Goal: Transaction & Acquisition: Purchase product/service

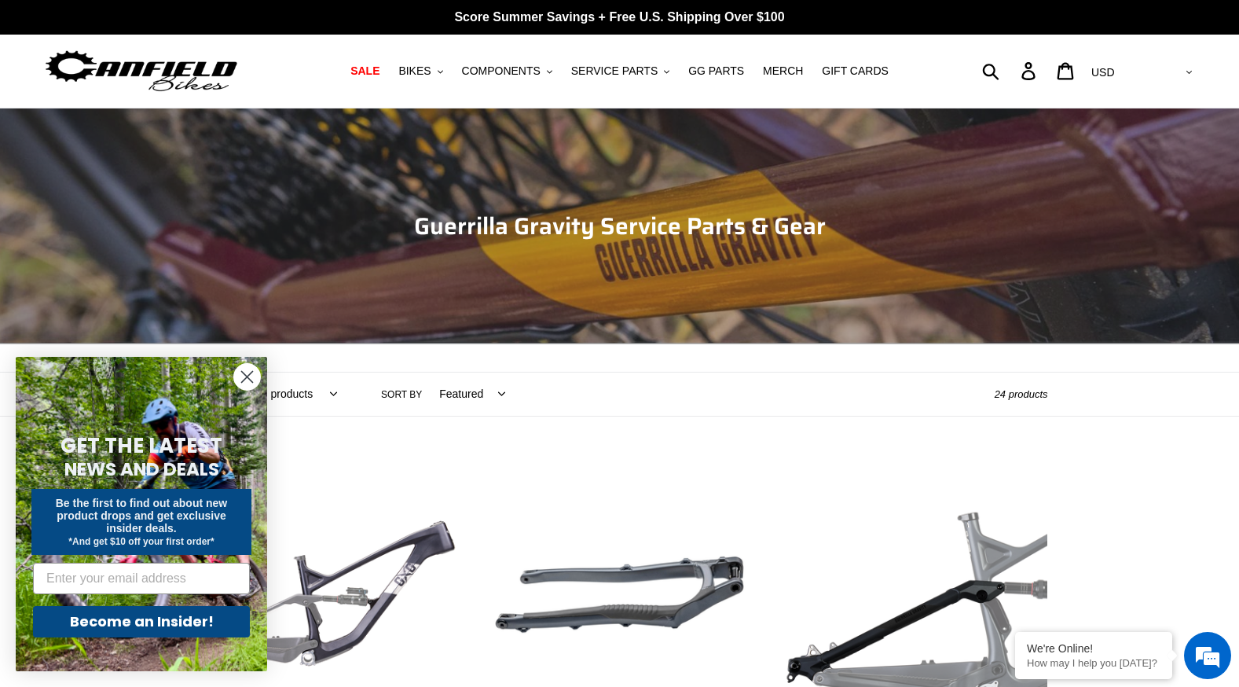
click at [242, 372] on icon "Close dialog" at bounding box center [247, 377] width 11 height 11
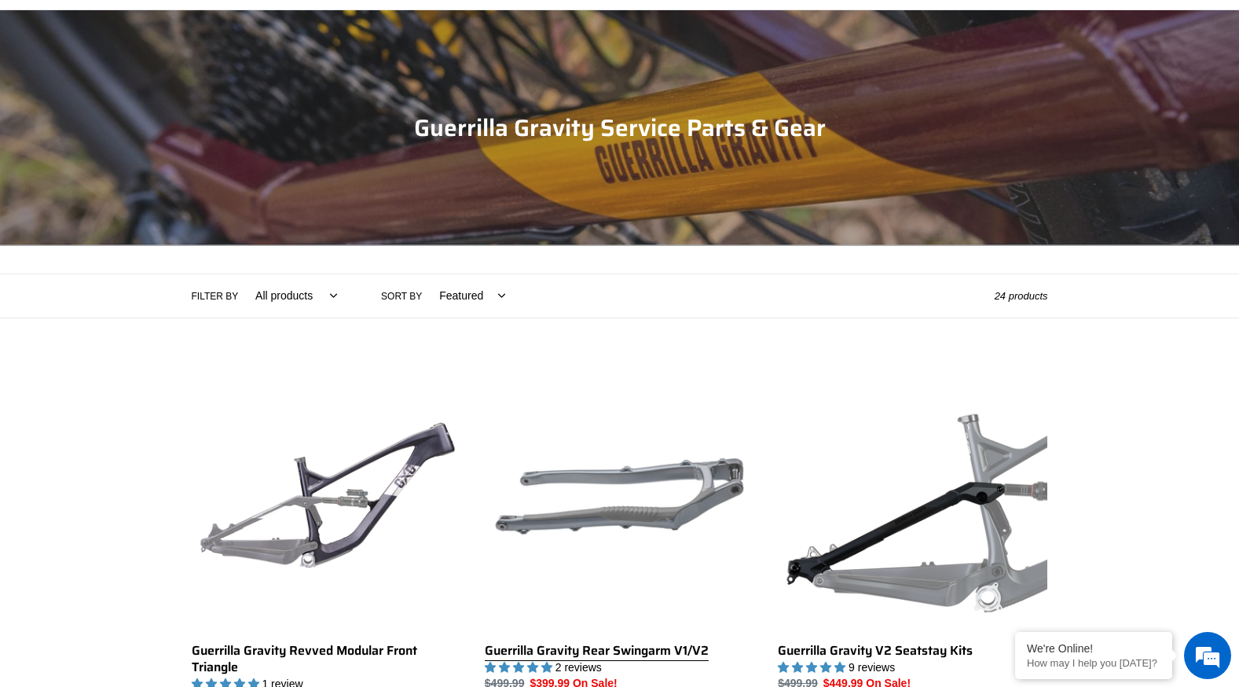
scroll to position [314, 0]
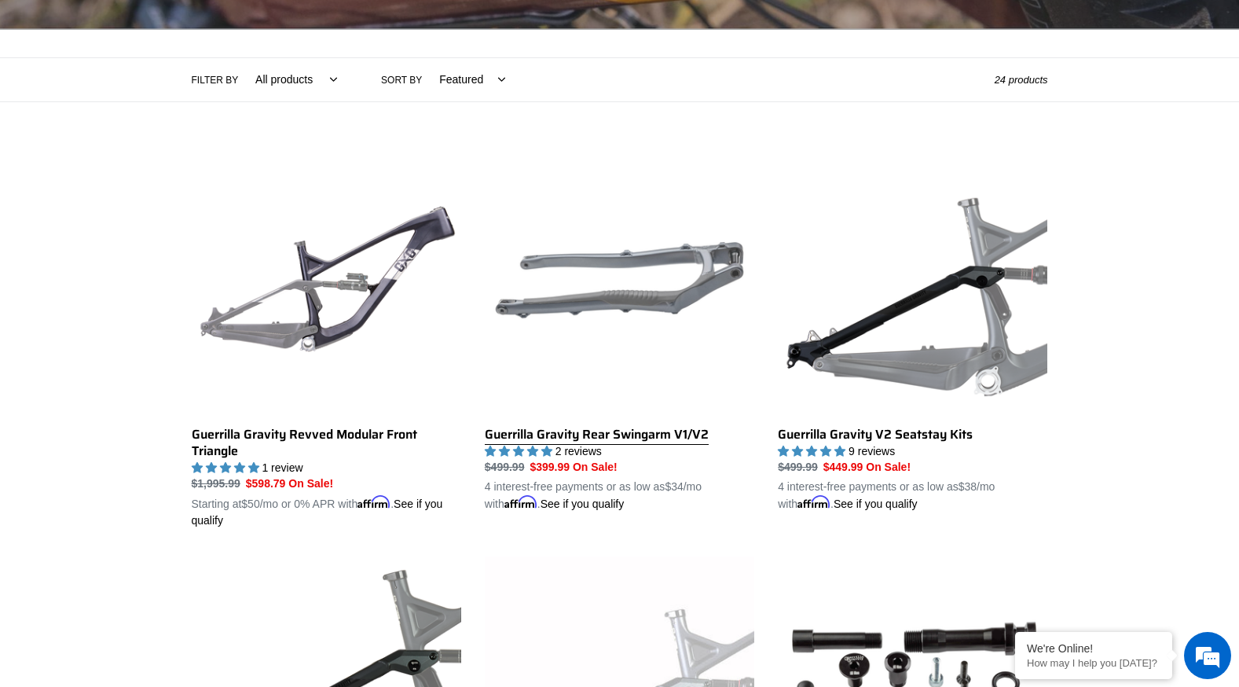
click at [680, 435] on link "Guerrilla Gravity Rear Swingarm V1/V2" at bounding box center [620, 329] width 270 height 368
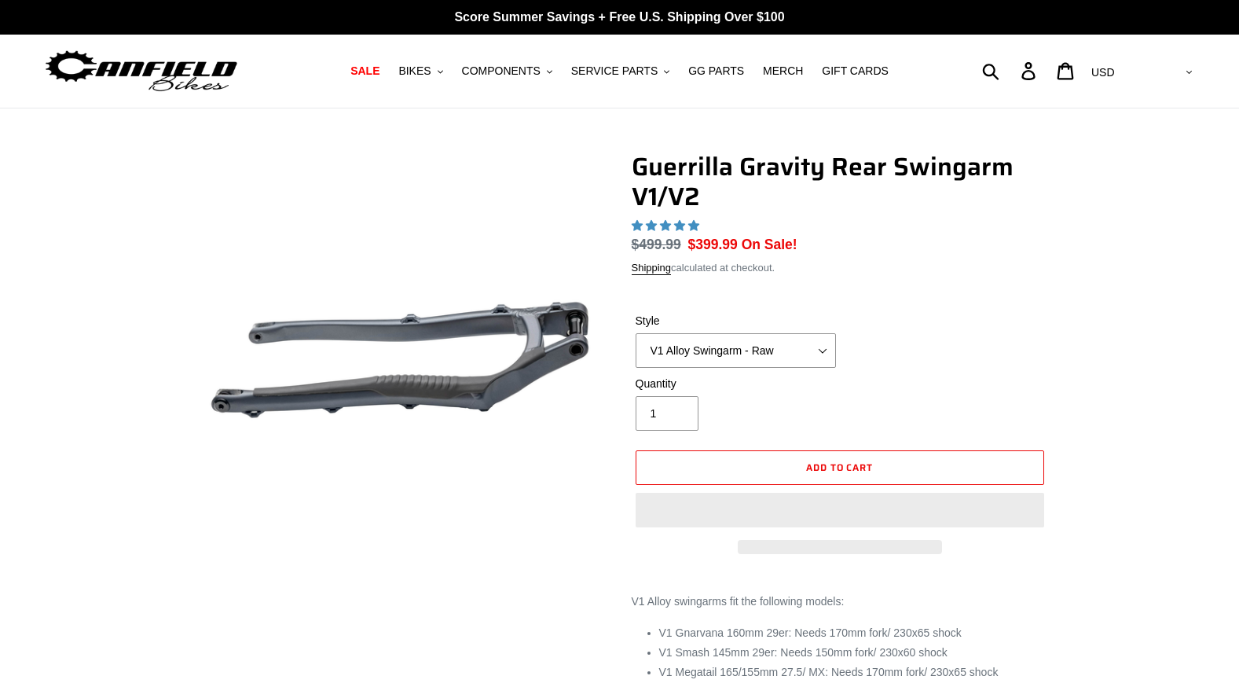
select select "highest-rating"
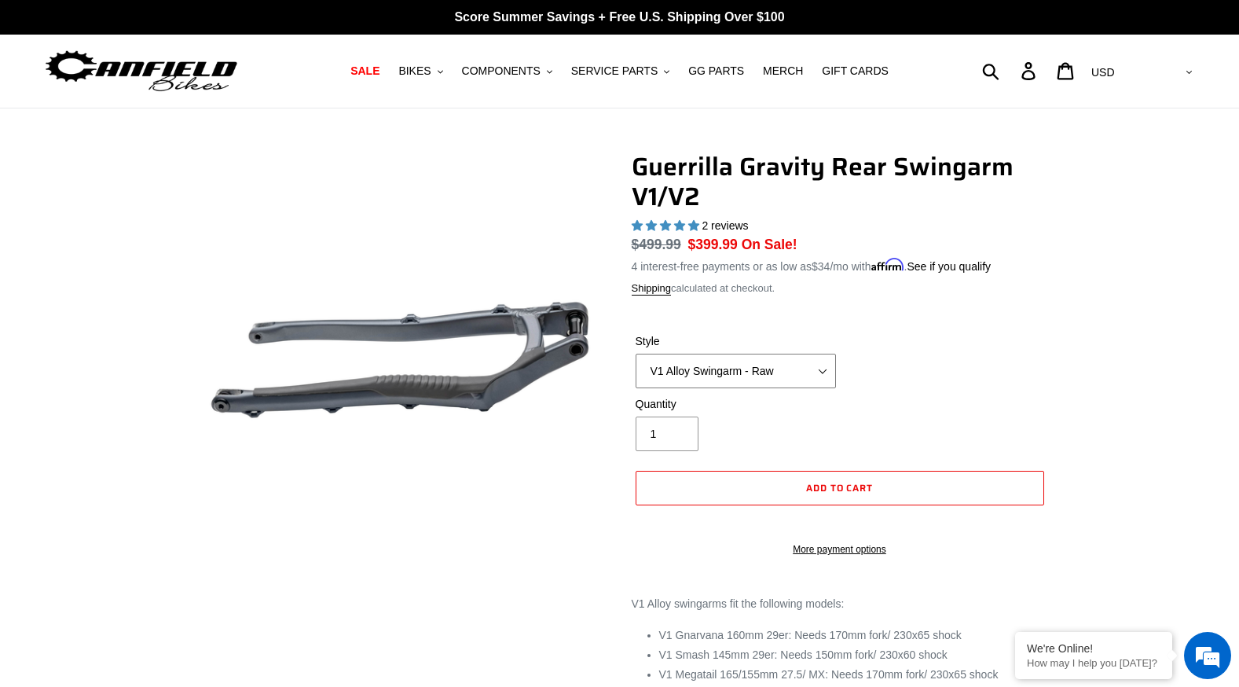
click at [820, 373] on select "V1 Alloy Swingarm - Raw V1 Alloy Swingarm - Black V2 Revved Carbon Swingarm - G…" at bounding box center [736, 371] width 200 height 35
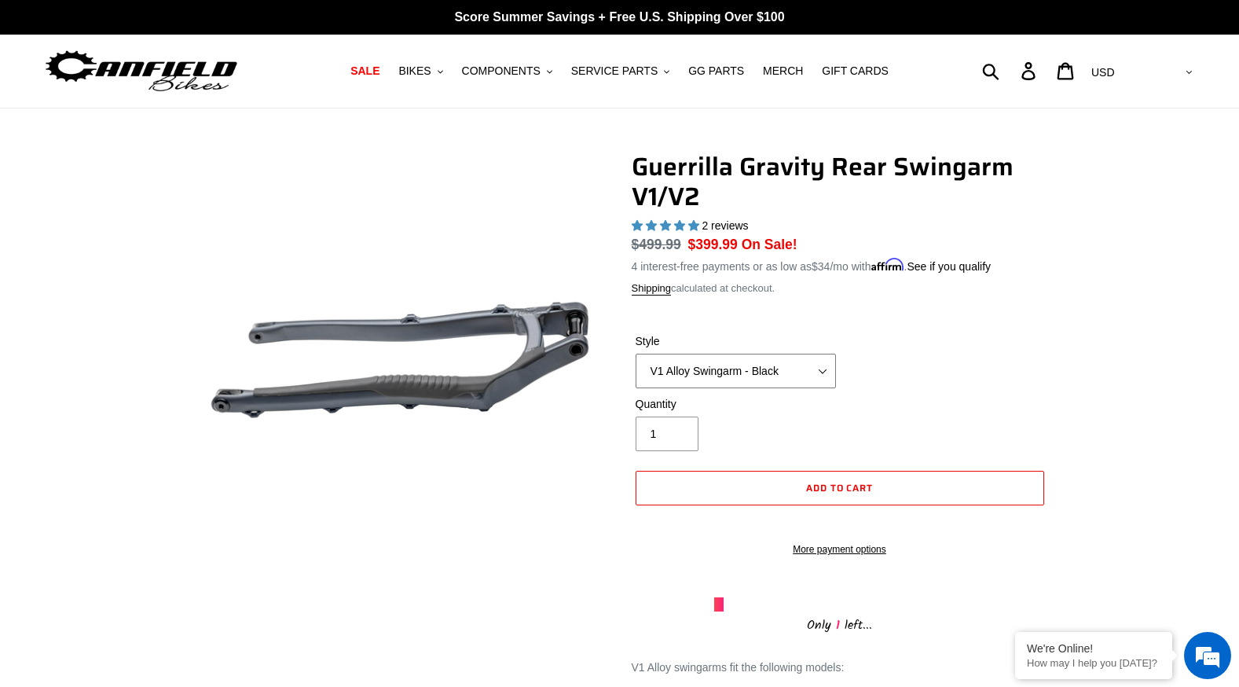
click at [636, 354] on select "V1 Alloy Swingarm - Raw V1 Alloy Swingarm - Black V2 Revved Carbon Swingarm - G…" at bounding box center [736, 371] width 200 height 35
drag, startPoint x: 806, startPoint y: 367, endPoint x: 799, endPoint y: 376, distance: 11.2
click at [806, 367] on select "V1 Alloy Swingarm - Raw V1 Alloy Swingarm - Black V2 Revved Carbon Swingarm - G…" at bounding box center [736, 371] width 200 height 35
select select "V2 Revved Carbon Swingarm - Green"
click at [636, 354] on select "V1 Alloy Swingarm - Raw V1 Alloy Swingarm - Black V2 Revved Carbon Swingarm - G…" at bounding box center [736, 371] width 200 height 35
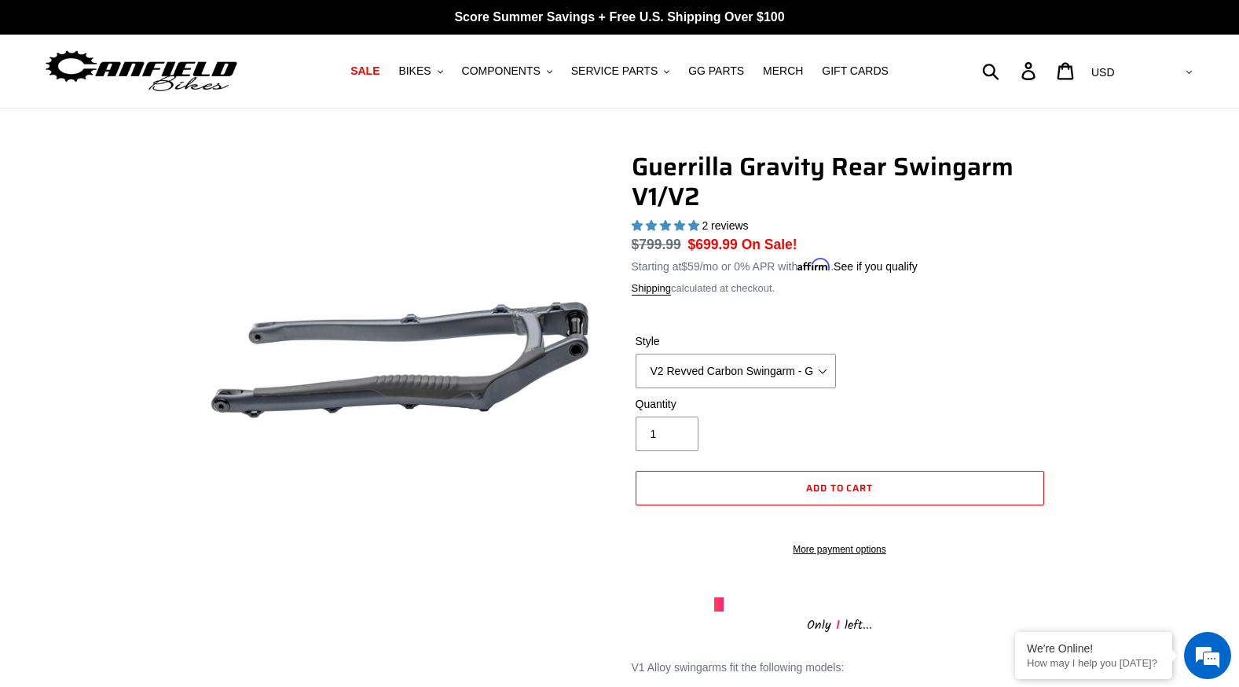
click at [941, 383] on div "Style V1 Alloy Swingarm - Raw V1 Alloy Swingarm - Black V2 Revved Carbon Swinga…" at bounding box center [840, 364] width 416 height 63
drag, startPoint x: 1139, startPoint y: 402, endPoint x: 636, endPoint y: 170, distance: 554.8
click at [1139, 402] on div "Guerrilla Gravity Rear Swingarm V1/V2 2 reviews Regular price $799.99 Sale pric…" at bounding box center [619, 547] width 1239 height 790
